Goal: Task Accomplishment & Management: Manage account settings

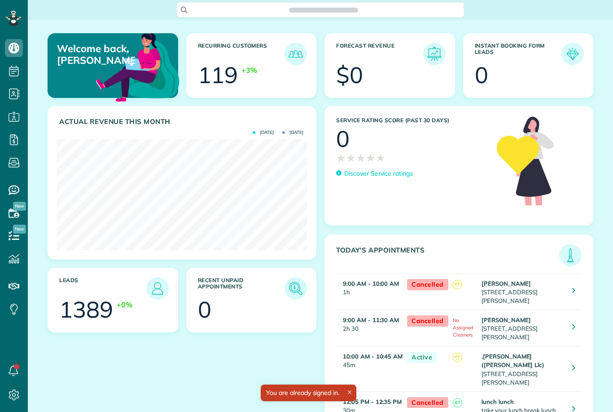
scroll to position [111, 250]
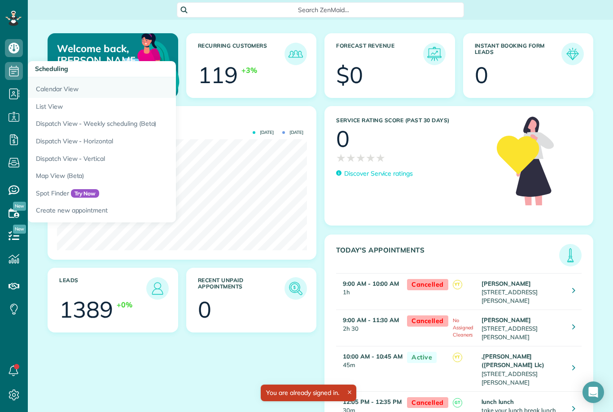
click at [48, 91] on link "Calendar View" at bounding box center [140, 87] width 224 height 21
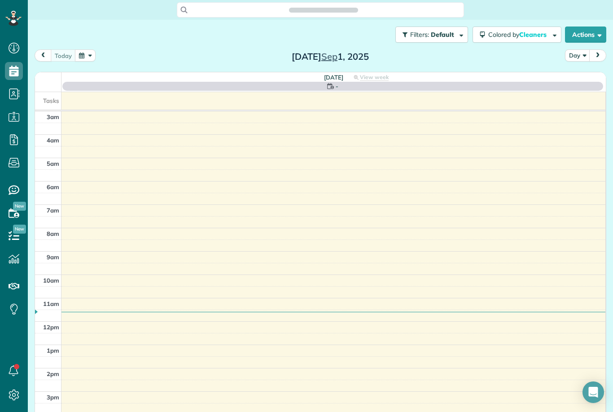
scroll to position [4, 4]
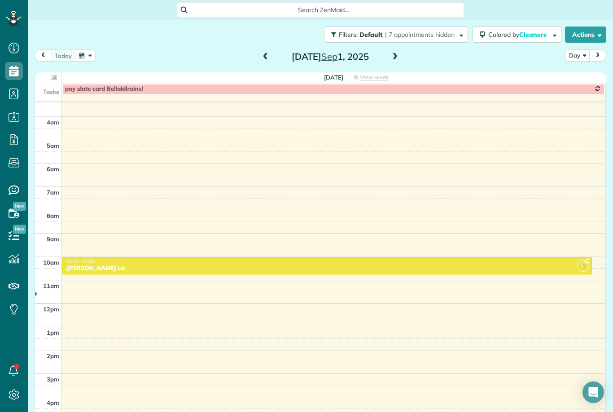
click at [394, 59] on span at bounding box center [395, 57] width 10 height 8
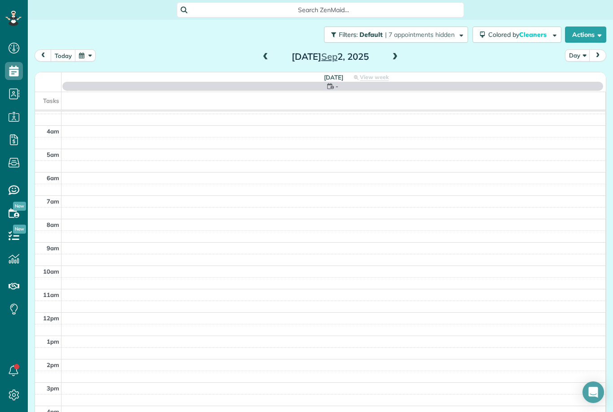
scroll to position [9, 0]
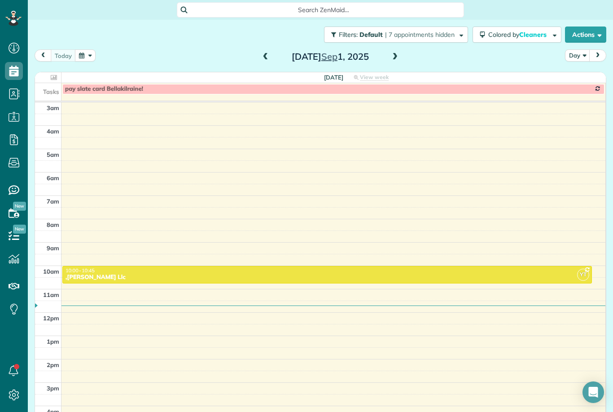
click at [405, 49] on div "[DATE] Day [DATE]" at bounding box center [321, 57] width 572 height 17
click at [399, 57] on span at bounding box center [395, 57] width 10 height 8
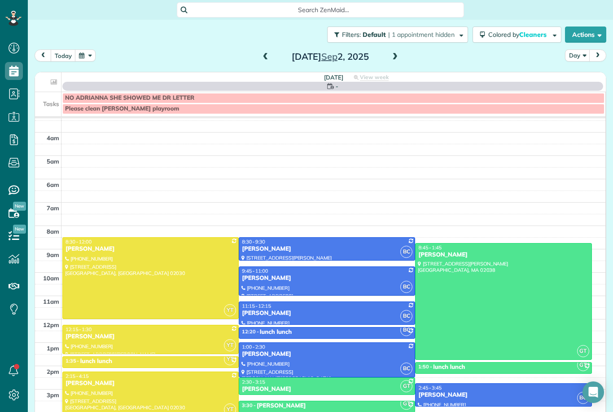
scroll to position [9, 0]
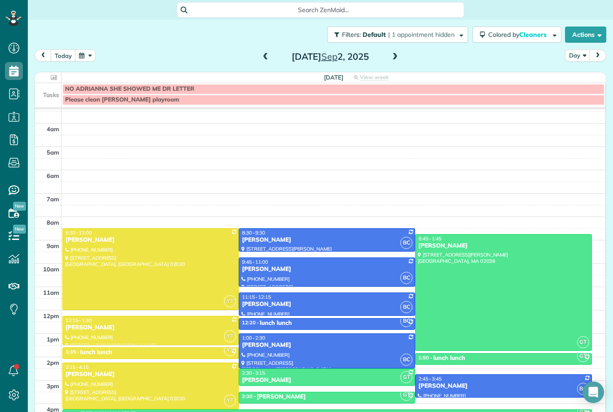
click at [398, 58] on span at bounding box center [395, 57] width 10 height 8
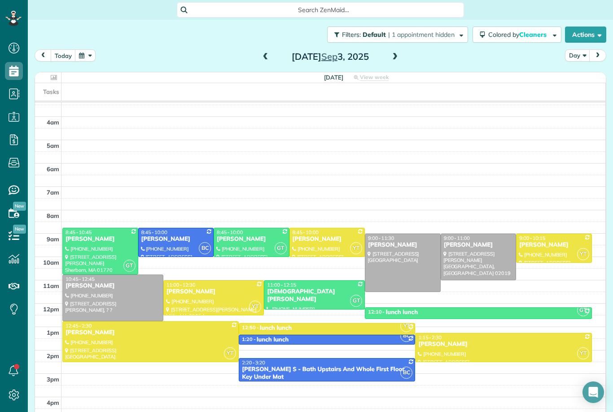
click at [270, 54] on span at bounding box center [266, 57] width 10 height 8
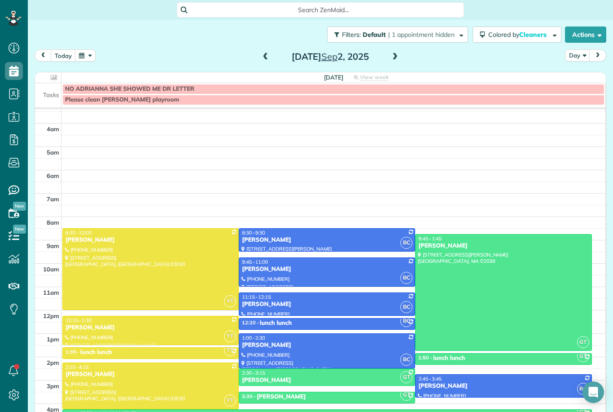
click at [268, 57] on span at bounding box center [266, 57] width 10 height 8
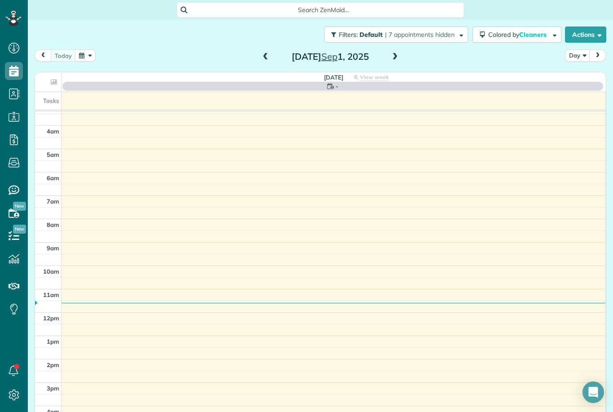
click at [268, 59] on span at bounding box center [266, 57] width 10 height 8
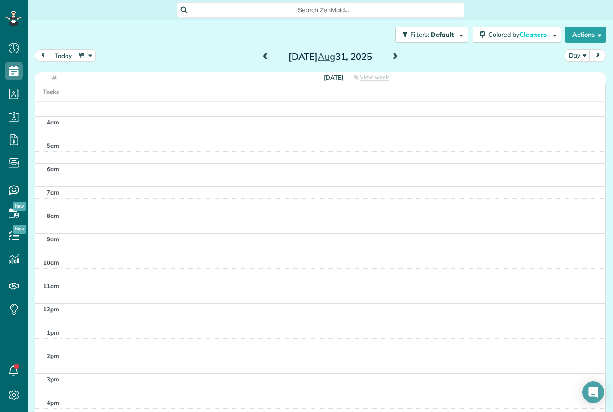
click at [268, 53] on span at bounding box center [266, 57] width 10 height 8
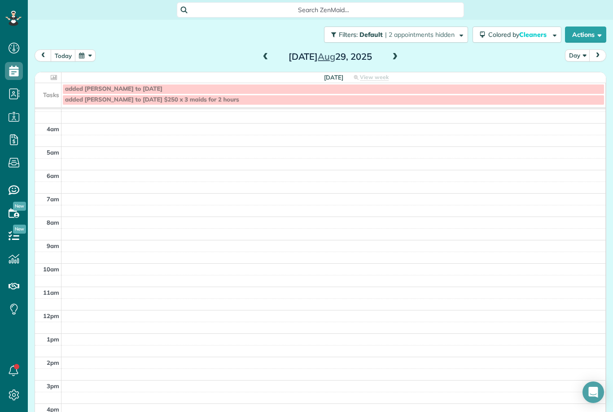
click at [267, 55] on span at bounding box center [266, 57] width 10 height 8
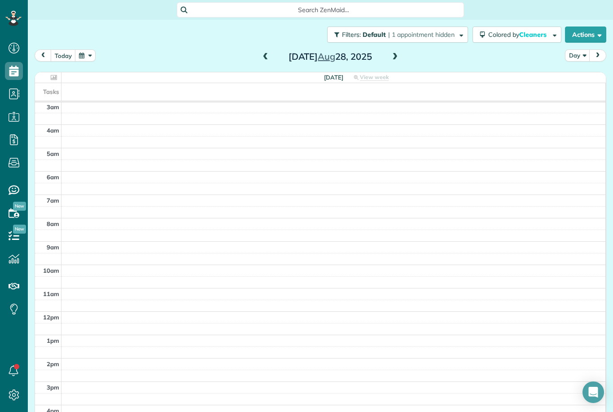
scroll to position [1, 0]
click at [399, 55] on span at bounding box center [395, 57] width 10 height 8
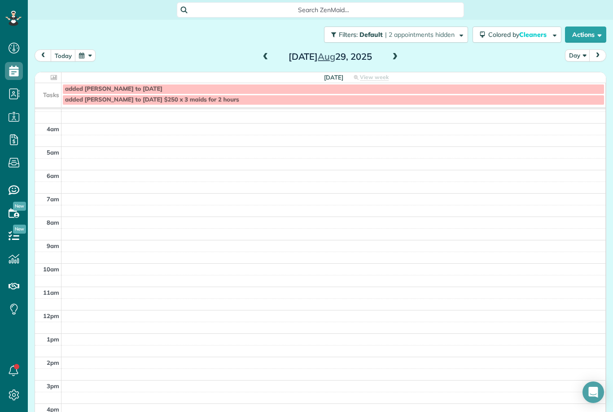
click at [267, 58] on span at bounding box center [266, 57] width 10 height 8
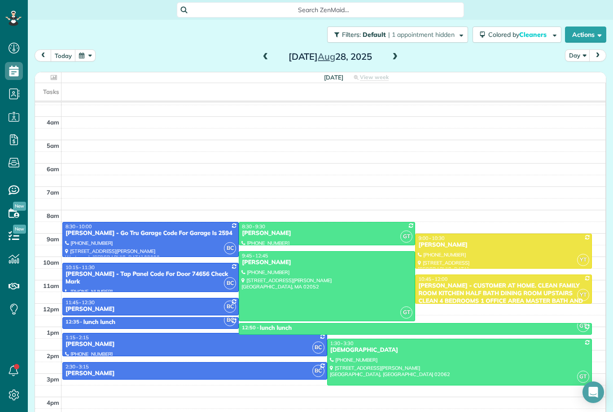
click at [270, 58] on span at bounding box center [266, 57] width 10 height 8
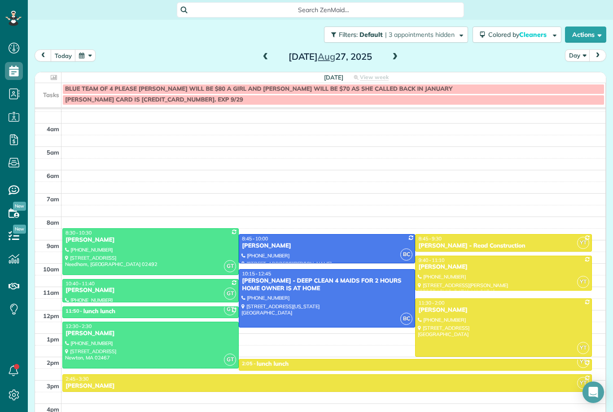
click at [265, 59] on span at bounding box center [266, 57] width 10 height 8
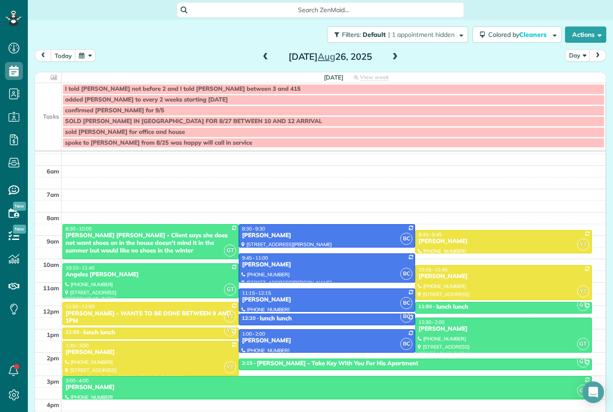
scroll to position [56, 0]
click at [550, 234] on div "8:45 - 9:45" at bounding box center [503, 234] width 171 height 6
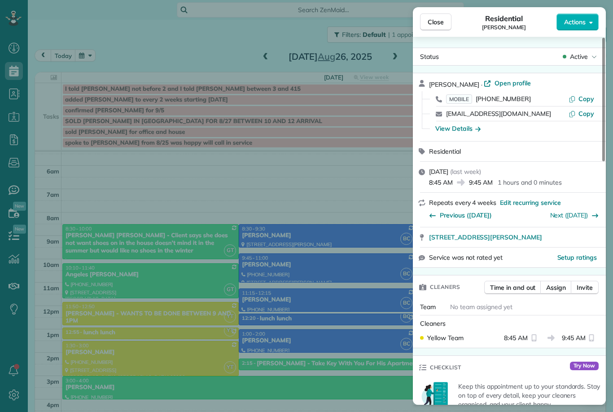
click at [373, 304] on div "Close Residential [PERSON_NAME] Actions Status Active [PERSON_NAME] · Open prof…" at bounding box center [306, 206] width 613 height 412
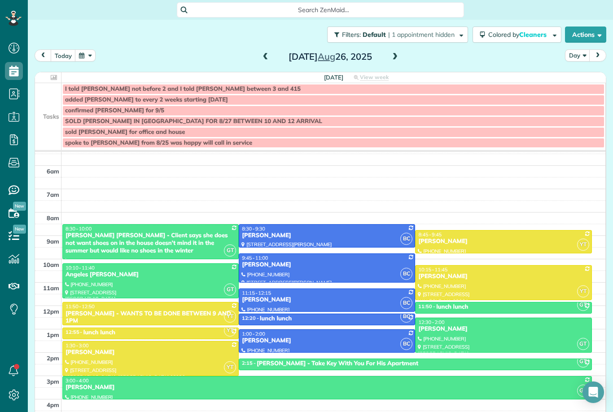
click at [545, 239] on div "[PERSON_NAME]" at bounding box center [503, 241] width 171 height 8
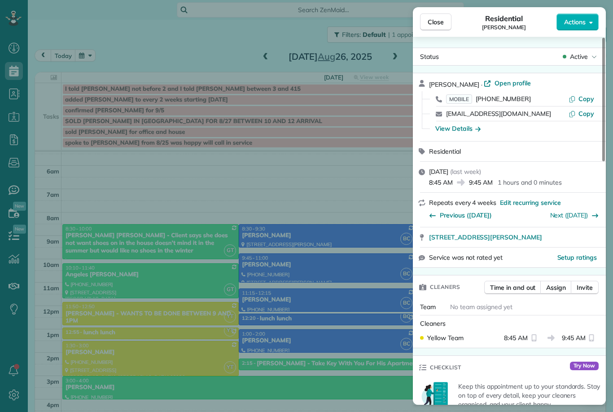
click at [351, 296] on div "Close Residential [PERSON_NAME] Actions Status Active [PERSON_NAME] · Open prof…" at bounding box center [306, 206] width 613 height 412
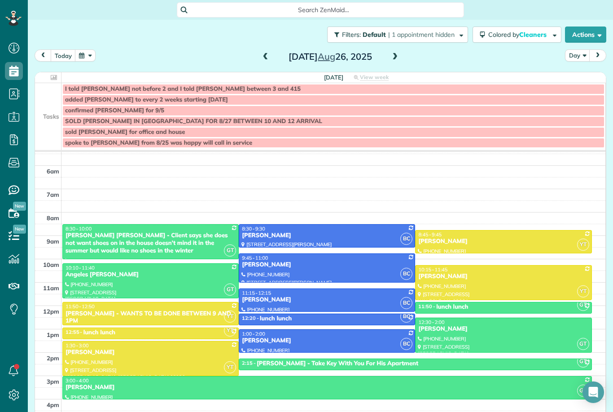
click at [267, 60] on span at bounding box center [266, 57] width 10 height 8
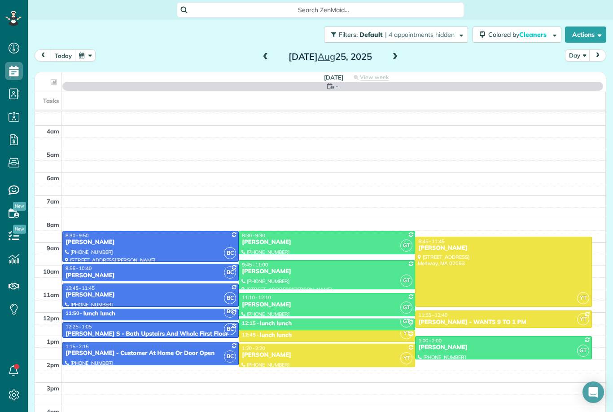
scroll to position [9, 0]
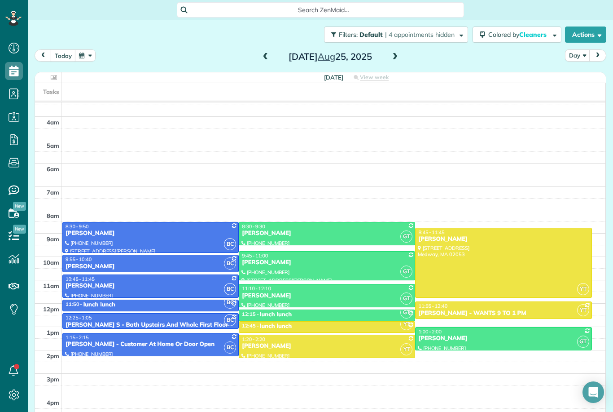
click at [269, 58] on span at bounding box center [266, 57] width 10 height 8
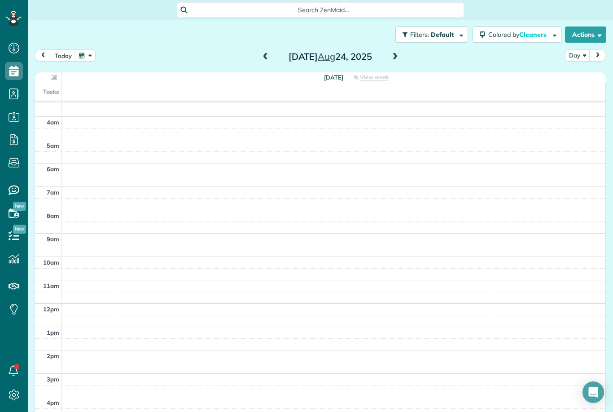
click at [268, 61] on span at bounding box center [266, 57] width 10 height 8
click at [263, 61] on span at bounding box center [266, 56] width 10 height 13
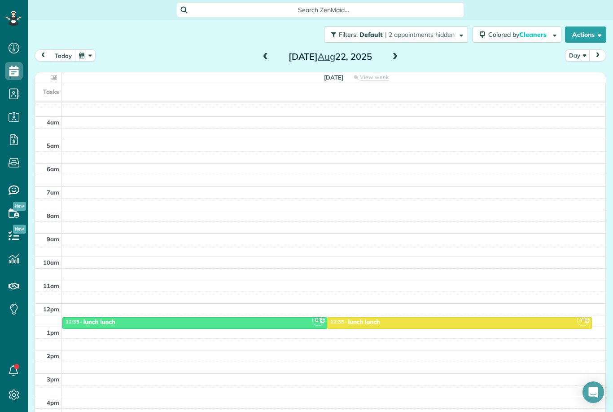
click at [394, 55] on span at bounding box center [395, 57] width 10 height 8
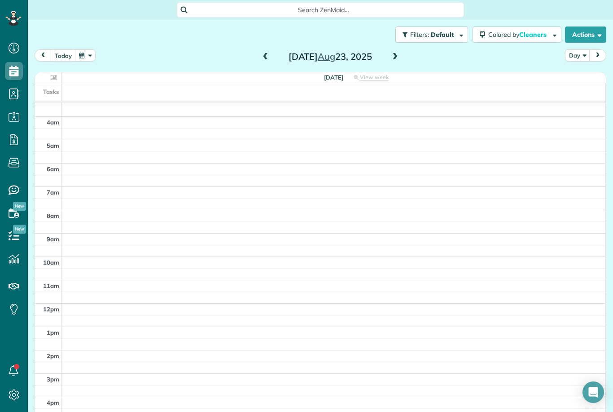
click at [399, 55] on span at bounding box center [395, 57] width 10 height 8
click at [399, 58] on span at bounding box center [395, 57] width 10 height 8
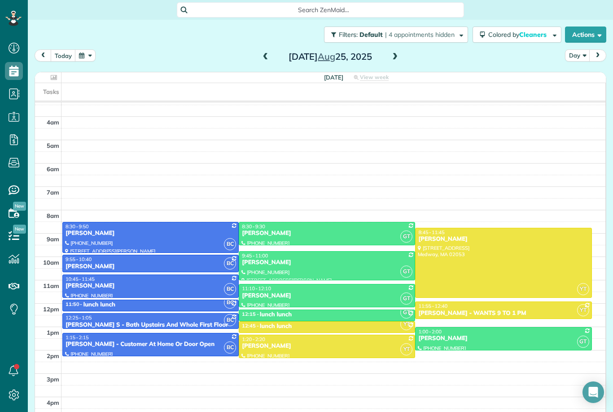
click at [377, 233] on div "[PERSON_NAME]" at bounding box center [326, 233] width 171 height 8
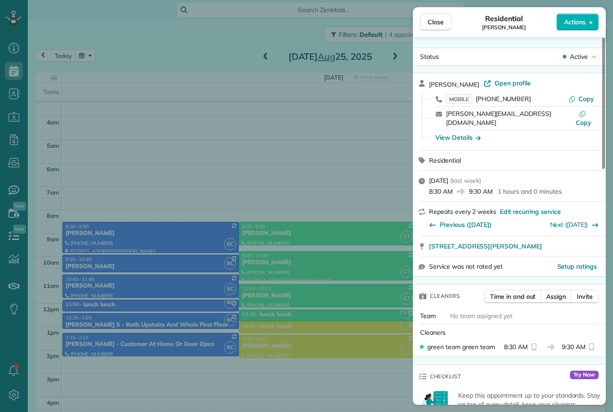
click at [364, 294] on div "Close Residential [PERSON_NAME] Actions Status Active [PERSON_NAME] · Open prof…" at bounding box center [306, 206] width 613 height 412
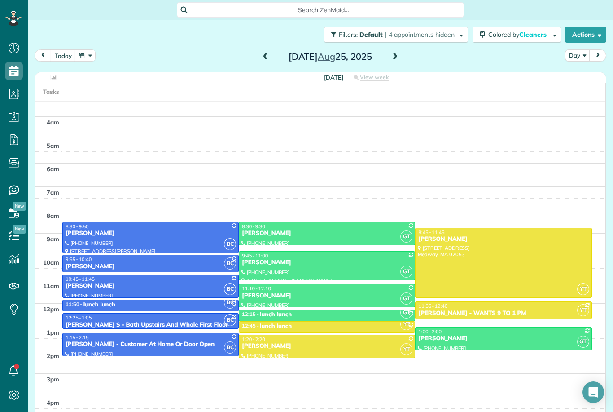
click at [270, 57] on span at bounding box center [266, 57] width 10 height 8
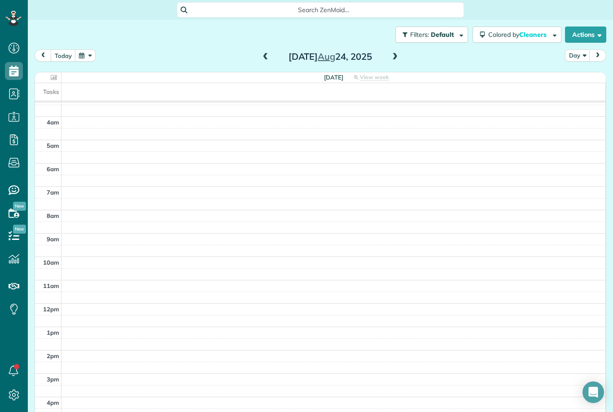
click at [268, 61] on span at bounding box center [266, 56] width 10 height 13
click at [268, 63] on span at bounding box center [266, 56] width 10 height 13
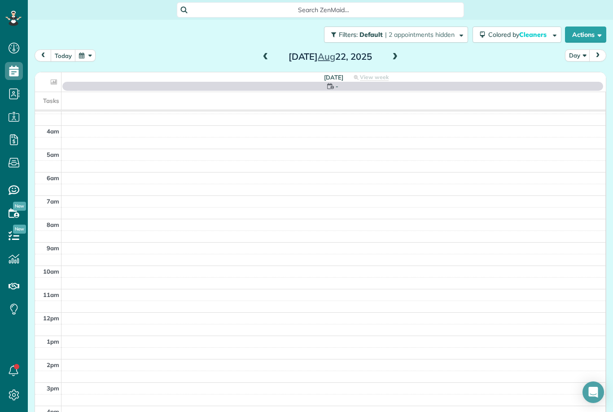
scroll to position [9, 0]
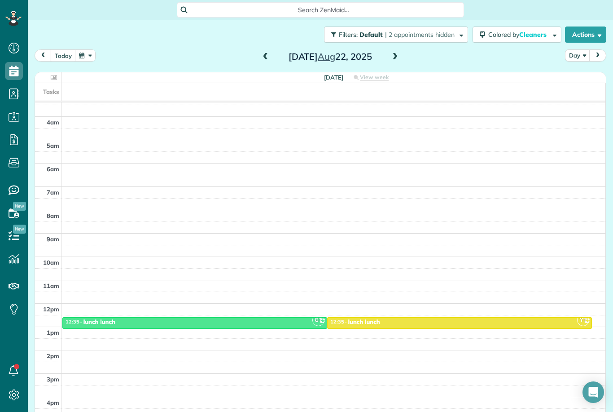
click at [269, 55] on span at bounding box center [266, 57] width 10 height 8
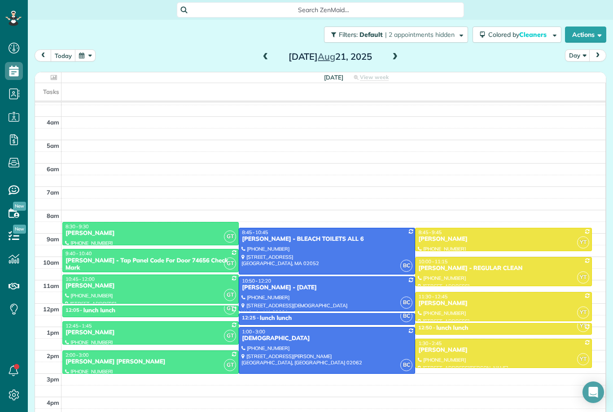
click at [397, 57] on span at bounding box center [395, 57] width 10 height 8
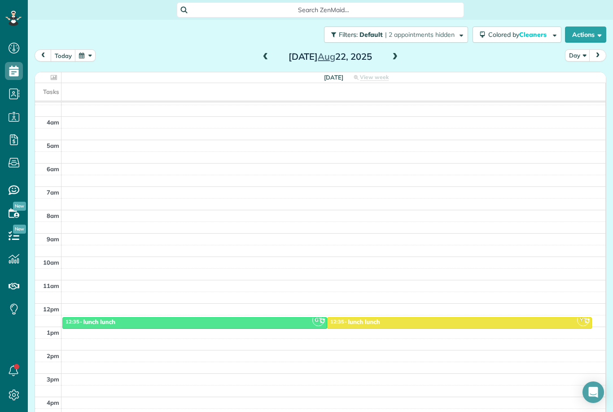
click at [266, 60] on span at bounding box center [266, 57] width 10 height 8
